Goal: Communication & Community: Share content

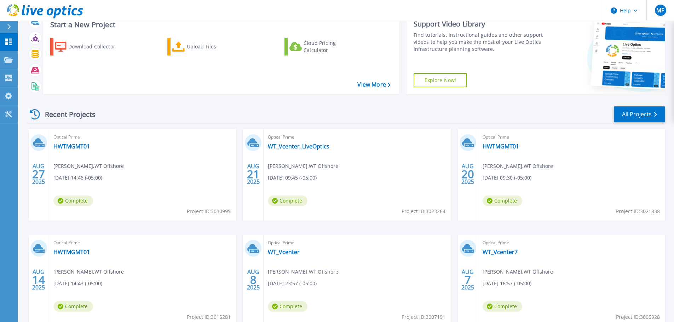
scroll to position [35, 0]
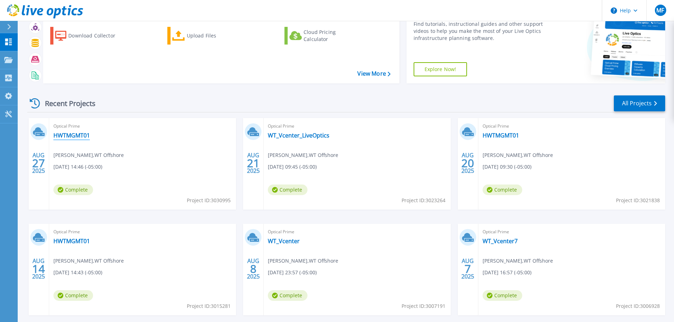
click at [66, 134] on link "HWTMGMT01" at bounding box center [71, 135] width 36 height 7
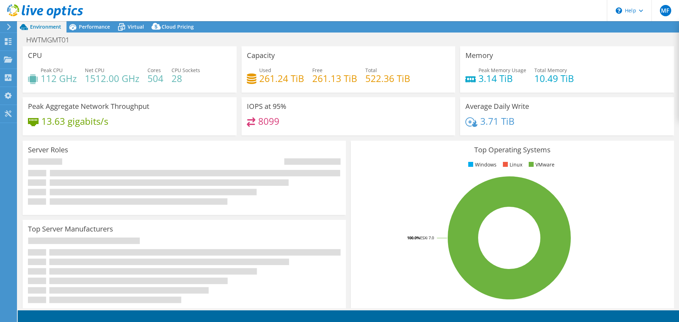
select select "USD"
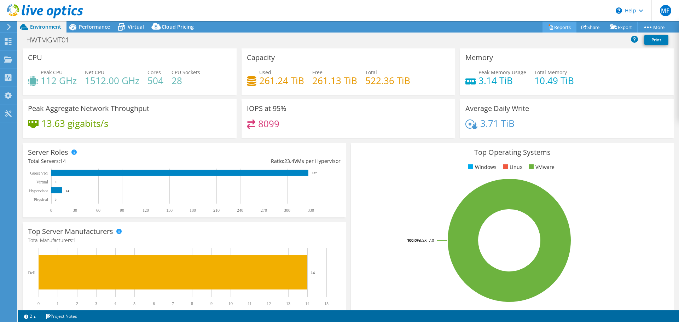
click at [552, 25] on link "Reports" at bounding box center [560, 27] width 34 height 11
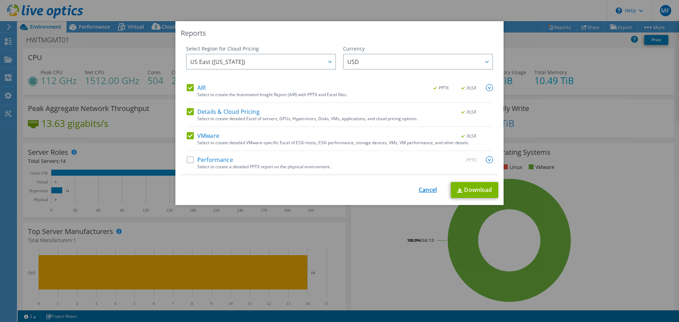
click at [428, 189] on link "Cancel" at bounding box center [428, 190] width 18 height 7
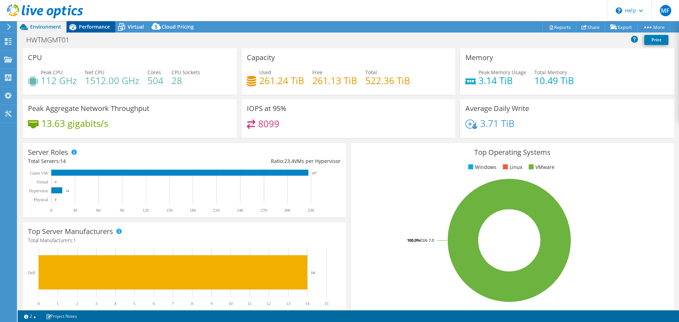
click at [95, 28] on span "Performance" at bounding box center [94, 26] width 31 height 7
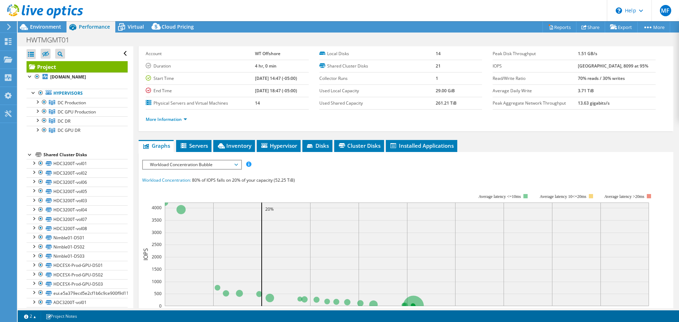
scroll to position [17, 0]
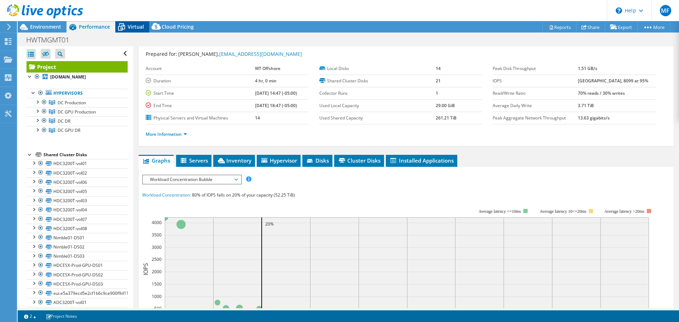
click at [134, 28] on span "Virtual" at bounding box center [136, 26] width 16 height 7
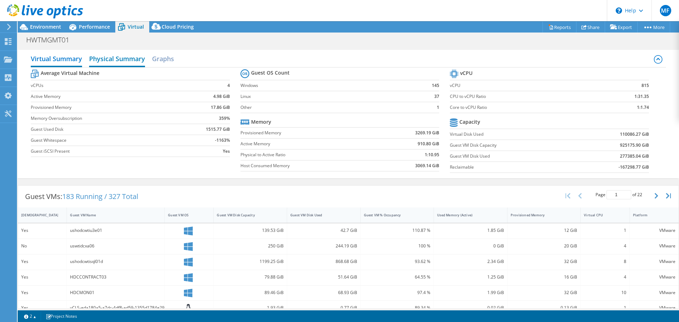
click at [118, 59] on h2 "Physical Summary" at bounding box center [117, 60] width 56 height 16
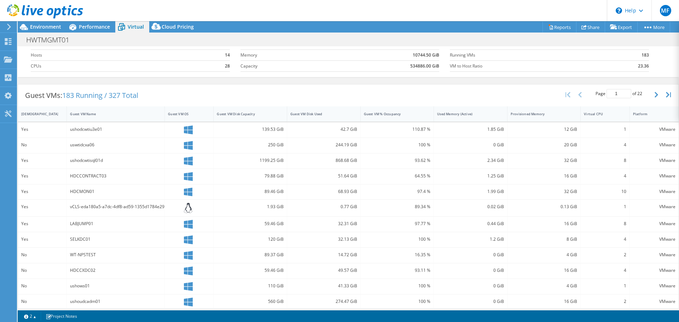
scroll to position [0, 0]
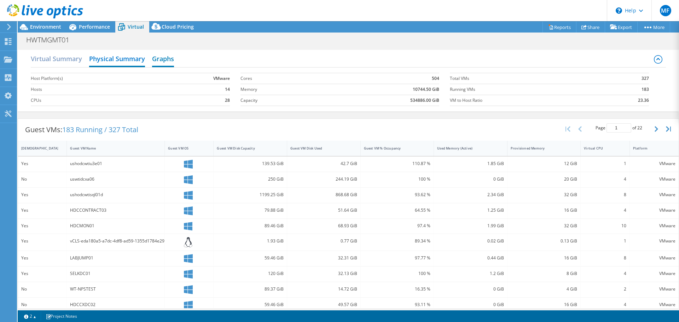
click at [167, 61] on h2 "Graphs" at bounding box center [163, 60] width 22 height 16
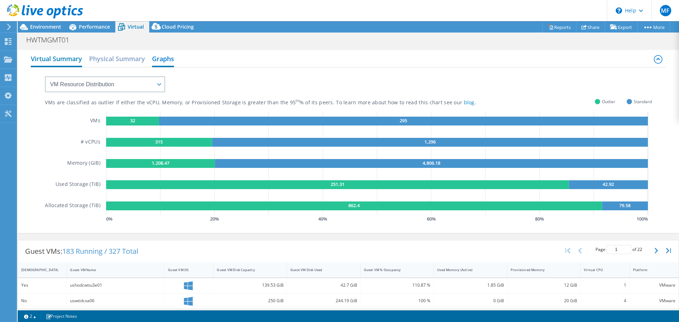
click at [70, 60] on h2 "Virtual Summary" at bounding box center [56, 60] width 51 height 16
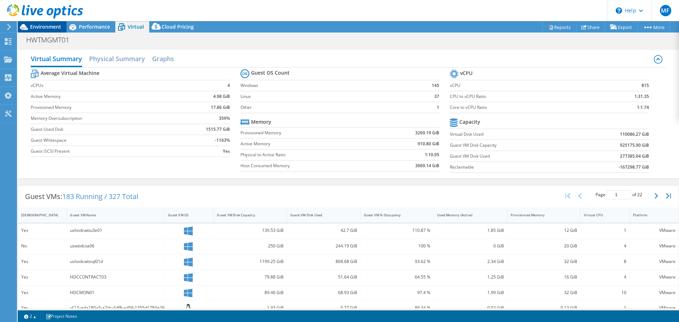
click at [42, 27] on span "Environment" at bounding box center [45, 26] width 31 height 7
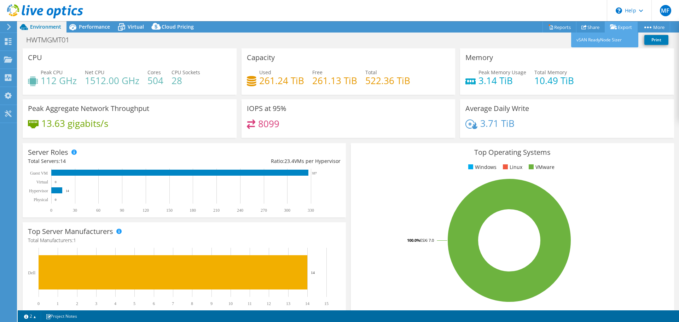
click at [624, 25] on link "Export" at bounding box center [621, 27] width 33 height 11
click at [590, 40] on link "vSAN ReadyNode Sizer" at bounding box center [604, 40] width 67 height 15
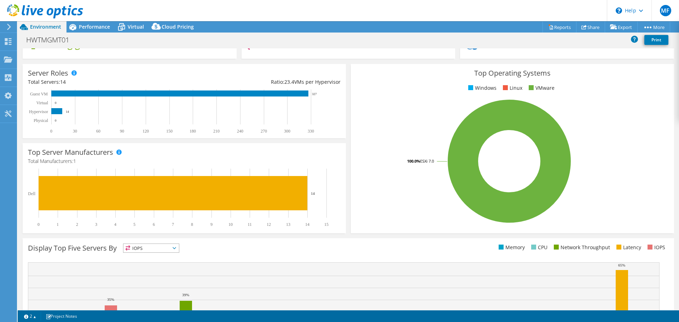
scroll to position [44, 0]
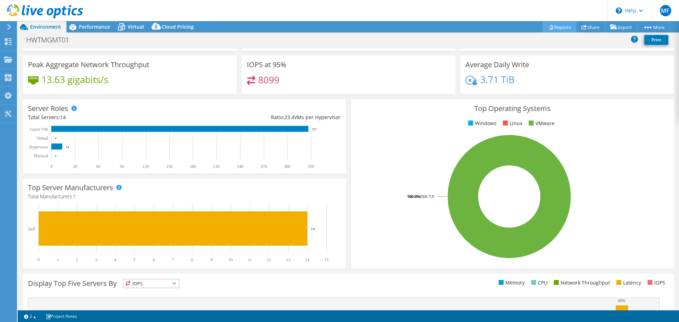
click at [555, 26] on link "Reports" at bounding box center [560, 27] width 34 height 11
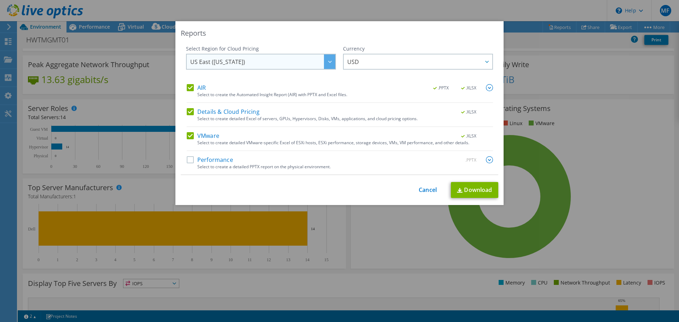
click at [332, 62] on div at bounding box center [329, 61] width 11 height 15
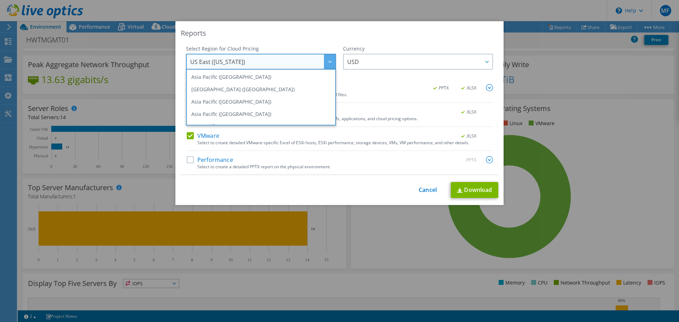
click at [330, 62] on div at bounding box center [329, 61] width 11 height 15
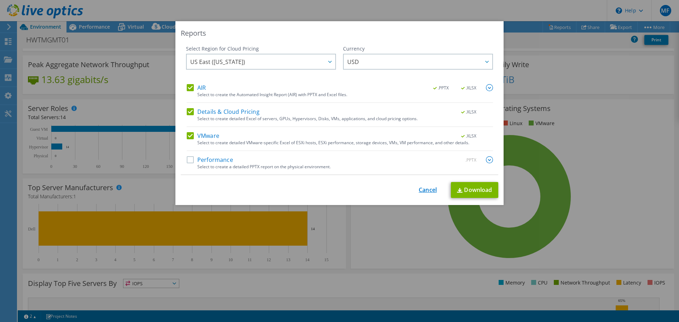
click at [419, 189] on link "Cancel" at bounding box center [428, 190] width 18 height 7
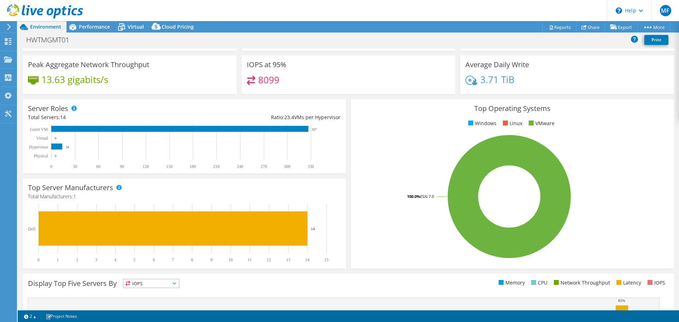
click at [41, 27] on span "Environment" at bounding box center [45, 26] width 31 height 7
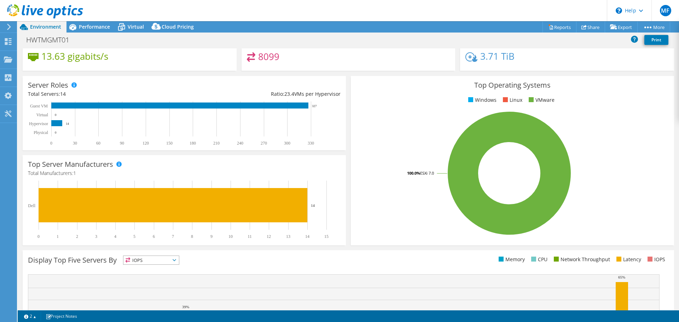
scroll to position [79, 0]
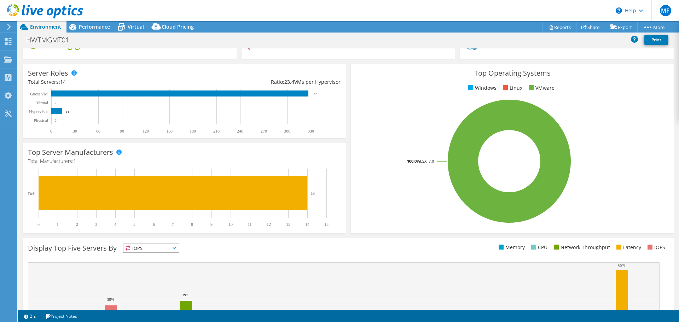
click at [174, 249] on icon at bounding box center [175, 248] width 4 height 2
click at [175, 248] on icon at bounding box center [175, 248] width 4 height 2
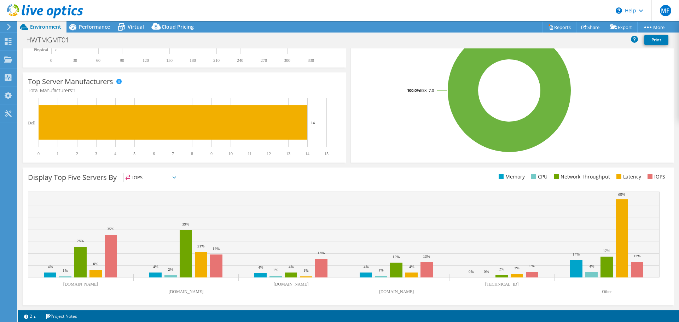
scroll to position [0, 0]
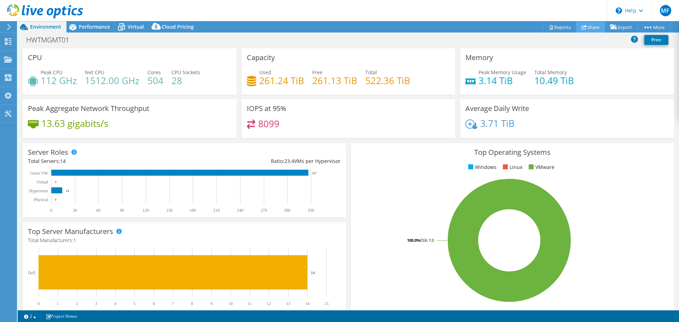
click at [591, 30] on link "Share" at bounding box center [590, 27] width 29 height 11
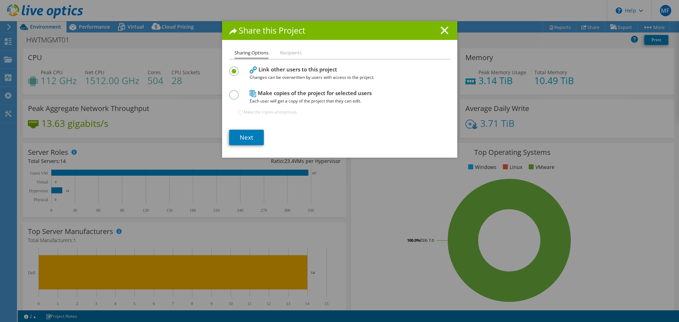
click at [288, 53] on li "Recipients" at bounding box center [291, 53] width 22 height 9
click at [442, 29] on icon at bounding box center [445, 31] width 8 height 8
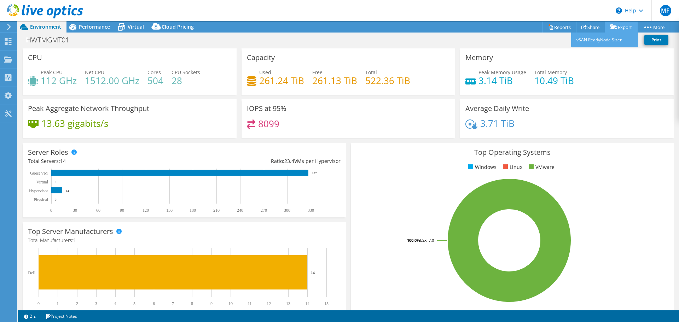
click at [621, 25] on link "Export" at bounding box center [621, 27] width 33 height 11
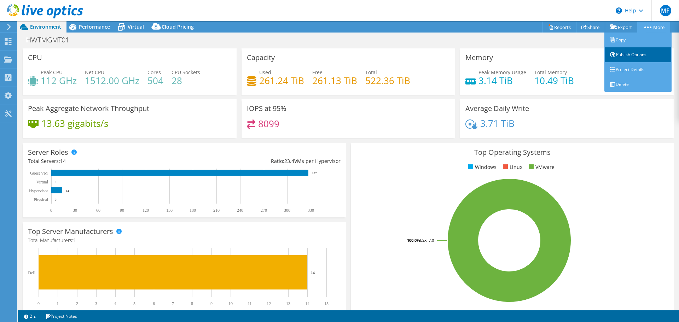
click at [629, 55] on link "Publish Options" at bounding box center [638, 54] width 67 height 15
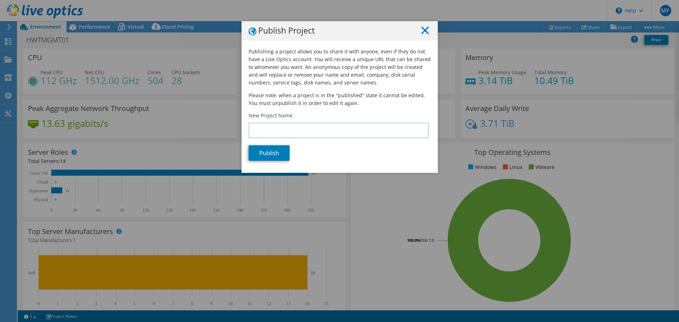
click at [422, 30] on line at bounding box center [425, 30] width 7 height 7
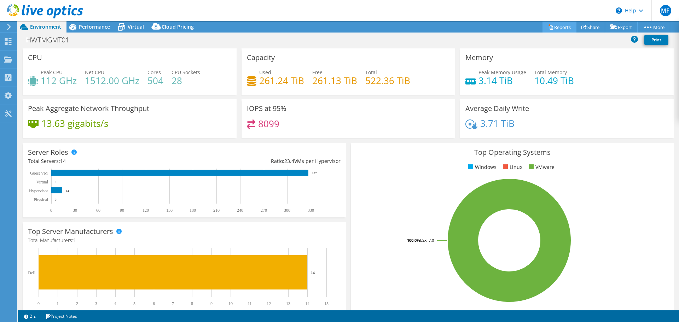
click at [561, 29] on link "Reports" at bounding box center [560, 27] width 34 height 11
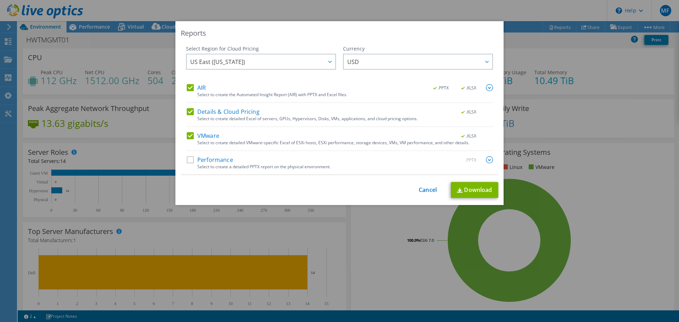
click at [424, 194] on div "This process may take a while, please wait... Cancel Download" at bounding box center [340, 190] width 318 height 16
click at [430, 188] on link "Cancel" at bounding box center [428, 190] width 18 height 7
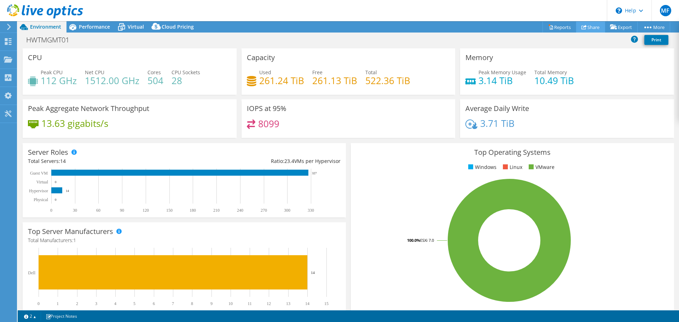
click at [585, 26] on link "Share" at bounding box center [590, 27] width 29 height 11
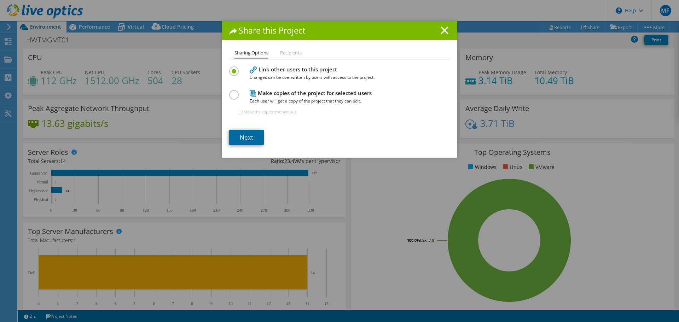
click at [237, 139] on link "Next" at bounding box center [246, 138] width 35 height 16
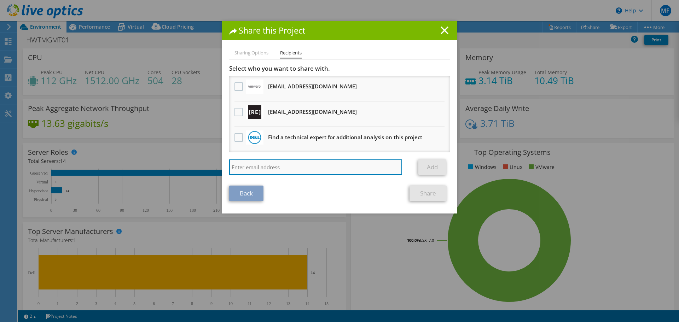
click at [271, 162] on input "search" at bounding box center [315, 168] width 173 height 16
type input "[EMAIL_ADDRESS][DOMAIN_NAME]"
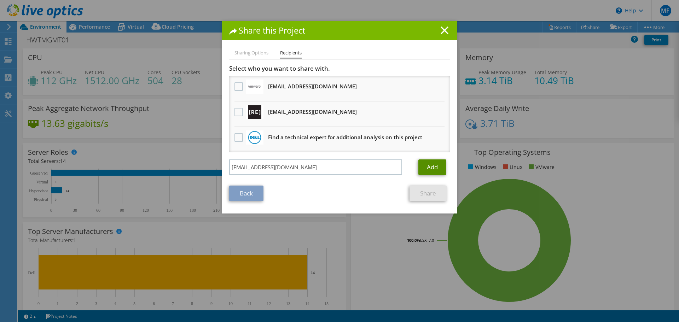
click at [433, 166] on link "Add" at bounding box center [433, 168] width 28 height 16
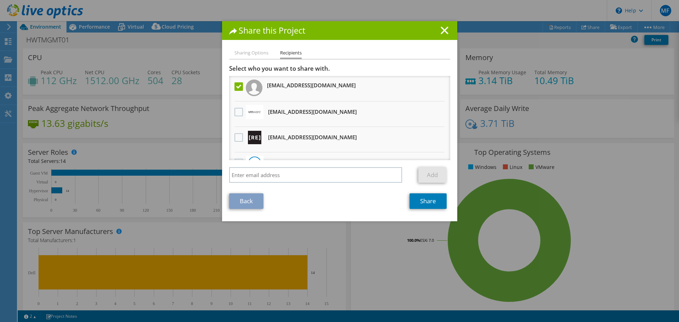
click at [284, 88] on h3 "[EMAIL_ADDRESS][DOMAIN_NAME]" at bounding box center [311, 85] width 89 height 11
click at [240, 87] on label at bounding box center [240, 86] width 10 height 8
click at [0, 0] on input "checkbox" at bounding box center [0, 0] width 0 height 0
click at [236, 87] on label at bounding box center [240, 86] width 10 height 8
click at [0, 0] on input "checkbox" at bounding box center [0, 0] width 0 height 0
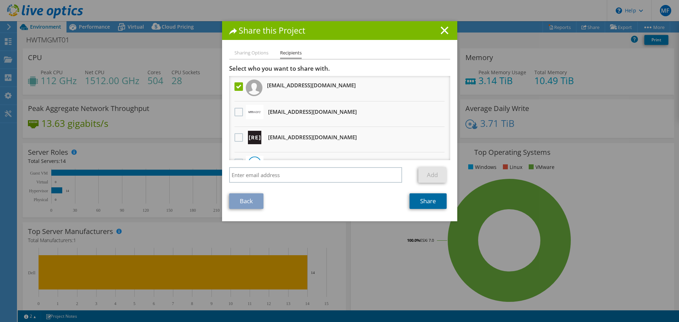
click at [422, 203] on link "Share" at bounding box center [428, 202] width 37 height 16
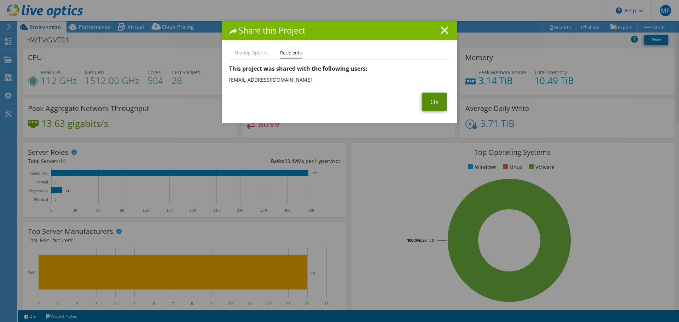
click at [430, 102] on link "Ok" at bounding box center [434, 102] width 24 height 18
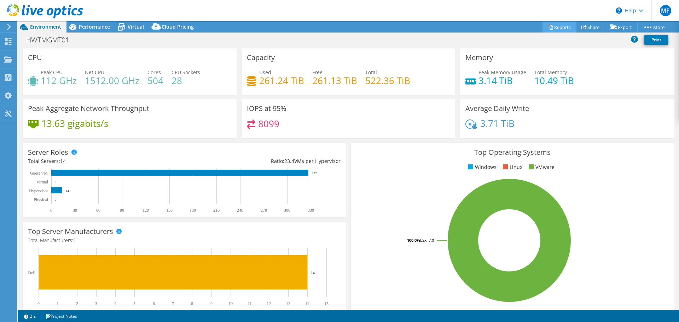
click at [553, 25] on link "Reports" at bounding box center [560, 27] width 34 height 11
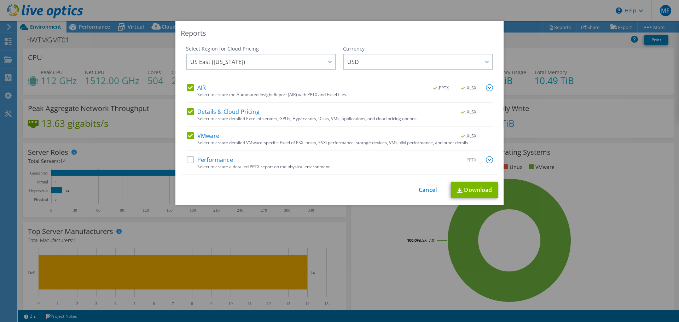
click at [187, 109] on label "Details & Cloud Pricing" at bounding box center [223, 111] width 73 height 7
click at [0, 0] on input "Details & Cloud Pricing" at bounding box center [0, 0] width 0 height 0
click at [190, 90] on label "AIR" at bounding box center [196, 87] width 19 height 7
click at [0, 0] on input "AIR" at bounding box center [0, 0] width 0 height 0
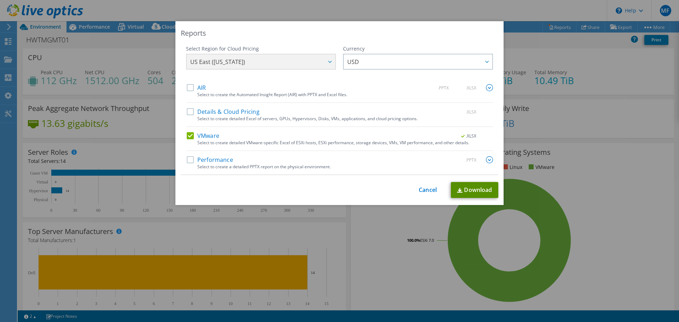
click at [471, 192] on link "Download" at bounding box center [474, 190] width 47 height 16
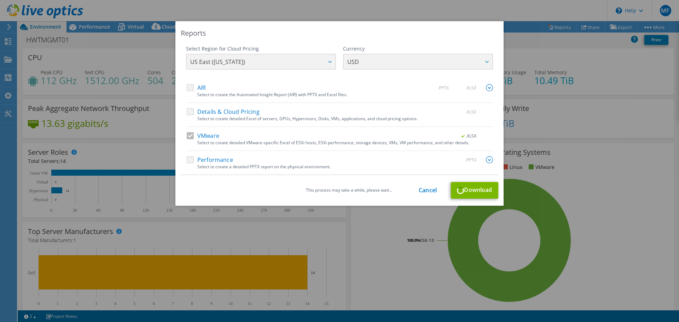
click at [188, 161] on div "Performance .PPTX" at bounding box center [340, 160] width 306 height 8
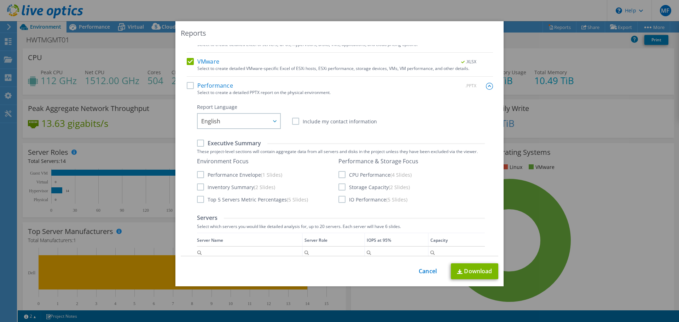
scroll to position [71, 0]
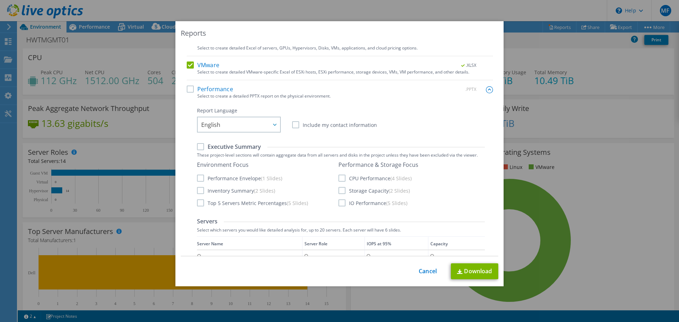
click at [188, 88] on label "Performance" at bounding box center [210, 89] width 46 height 7
click at [0, 0] on input "Performance" at bounding box center [0, 0] width 0 height 0
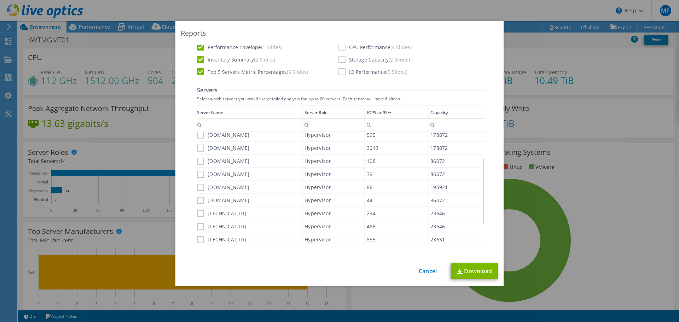
scroll to position [212, 0]
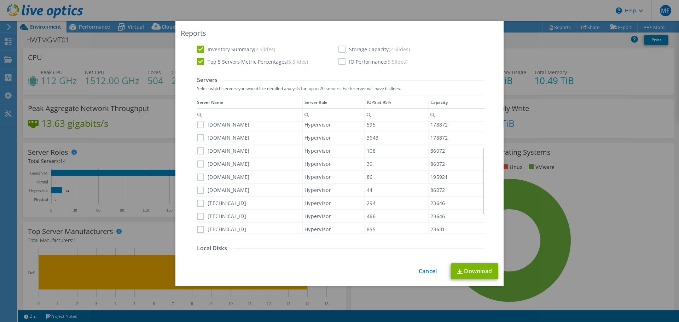
click at [197, 124] on label "hdcesx-002.wtoffshore.com" at bounding box center [223, 124] width 53 height 7
click at [0, 0] on input "hdcesx-002.wtoffshore.com" at bounding box center [0, 0] width 0 height 0
click at [198, 137] on label "hdcesx-003.wtoffshore.com" at bounding box center [223, 137] width 53 height 7
click at [0, 0] on input "hdcesx-003.wtoffshore.com" at bounding box center [0, 0] width 0 height 0
click at [198, 154] on label "hdcesx-009.wtoffshore.com" at bounding box center [223, 151] width 53 height 7
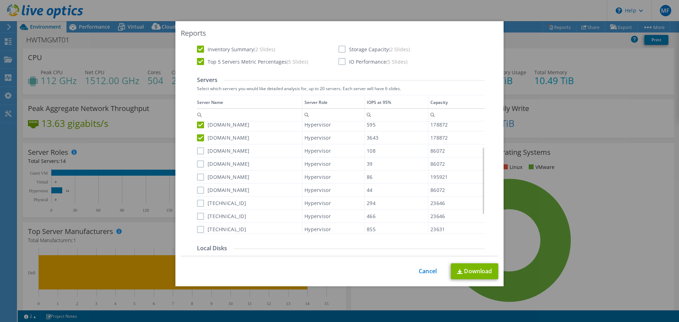
click at [0, 0] on input "hdcesx-009.wtoffshore.com" at bounding box center [0, 0] width 0 height 0
drag, startPoint x: 198, startPoint y: 163, endPoint x: 198, endPoint y: 174, distance: 10.6
click at [198, 164] on label "hdcesx-008.wtoffshore.com" at bounding box center [223, 164] width 53 height 7
click at [0, 0] on input "hdcesx-008.wtoffshore.com" at bounding box center [0, 0] width 0 height 0
drag, startPoint x: 198, startPoint y: 180, endPoint x: 200, endPoint y: 187, distance: 7.7
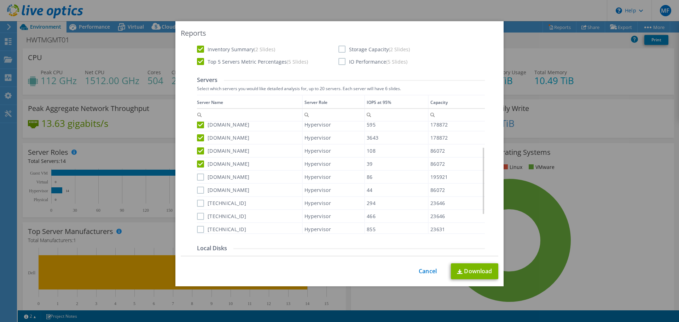
click at [198, 181] on div "hdcesx-006.wtoffshore.com" at bounding box center [249, 177] width 105 height 12
click at [197, 191] on label "hdcesx-007.wtoffshore.com" at bounding box center [223, 190] width 53 height 7
click at [0, 0] on input "hdcesx-007.wtoffshore.com" at bounding box center [0, 0] width 0 height 0
click at [199, 178] on label "hdcesx-006.wtoffshore.com" at bounding box center [223, 177] width 53 height 7
click at [0, 0] on input "hdcesx-006.wtoffshore.com" at bounding box center [0, 0] width 0 height 0
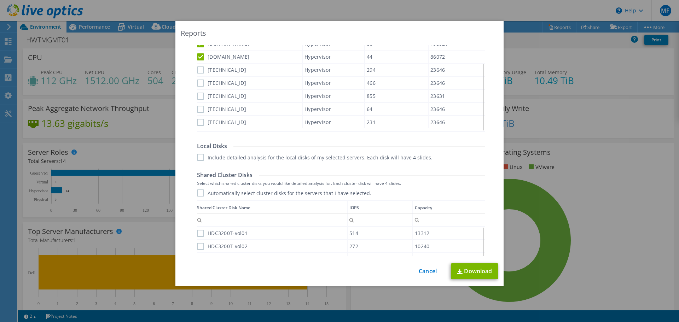
scroll to position [318, 0]
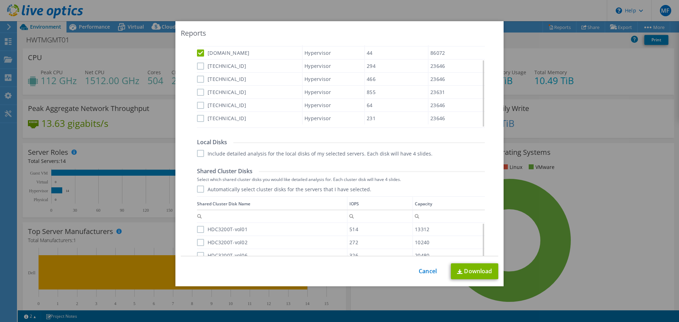
click at [197, 151] on label "Include detailed analysis for the local disks of my selected servers. Each disk…" at bounding box center [315, 153] width 236 height 7
click at [0, 0] on input "Include detailed analysis for the local disks of my selected servers. Each disk…" at bounding box center [0, 0] width 0 height 0
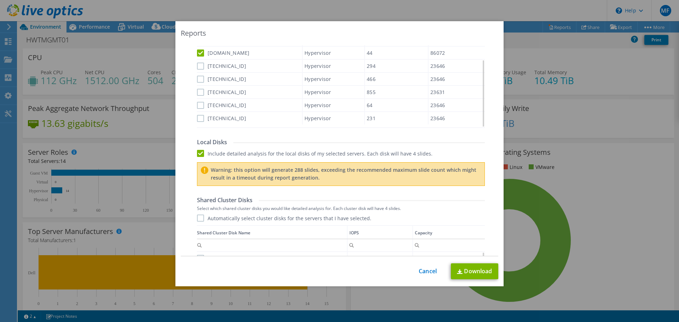
click at [199, 152] on label "Include detailed analysis for the local disks of my selected servers. Each disk…" at bounding box center [315, 153] width 236 height 7
click at [0, 0] on input "Include detailed analysis for the local disks of my selected servers. Each disk…" at bounding box center [0, 0] width 0 height 0
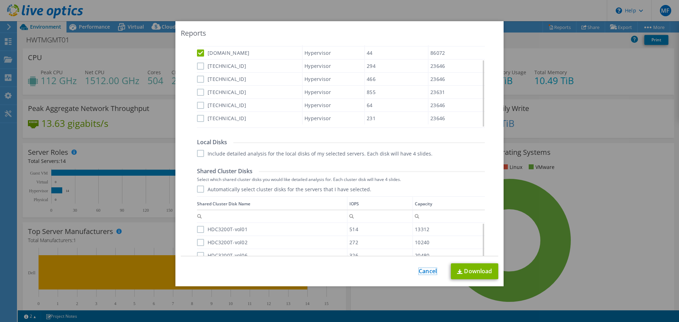
drag, startPoint x: 425, startPoint y: 273, endPoint x: 462, endPoint y: 258, distance: 40.0
click at [425, 273] on link "Cancel" at bounding box center [428, 271] width 18 height 7
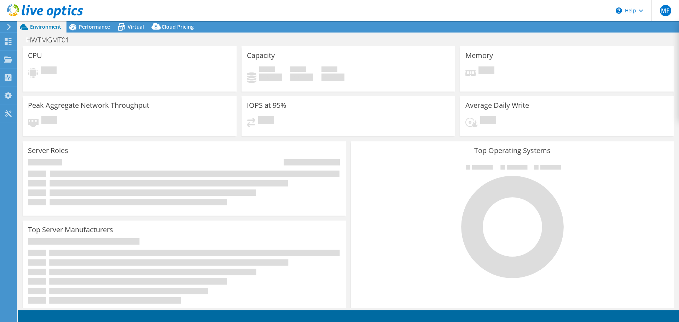
select select "USD"
